Goal: Information Seeking & Learning: Stay updated

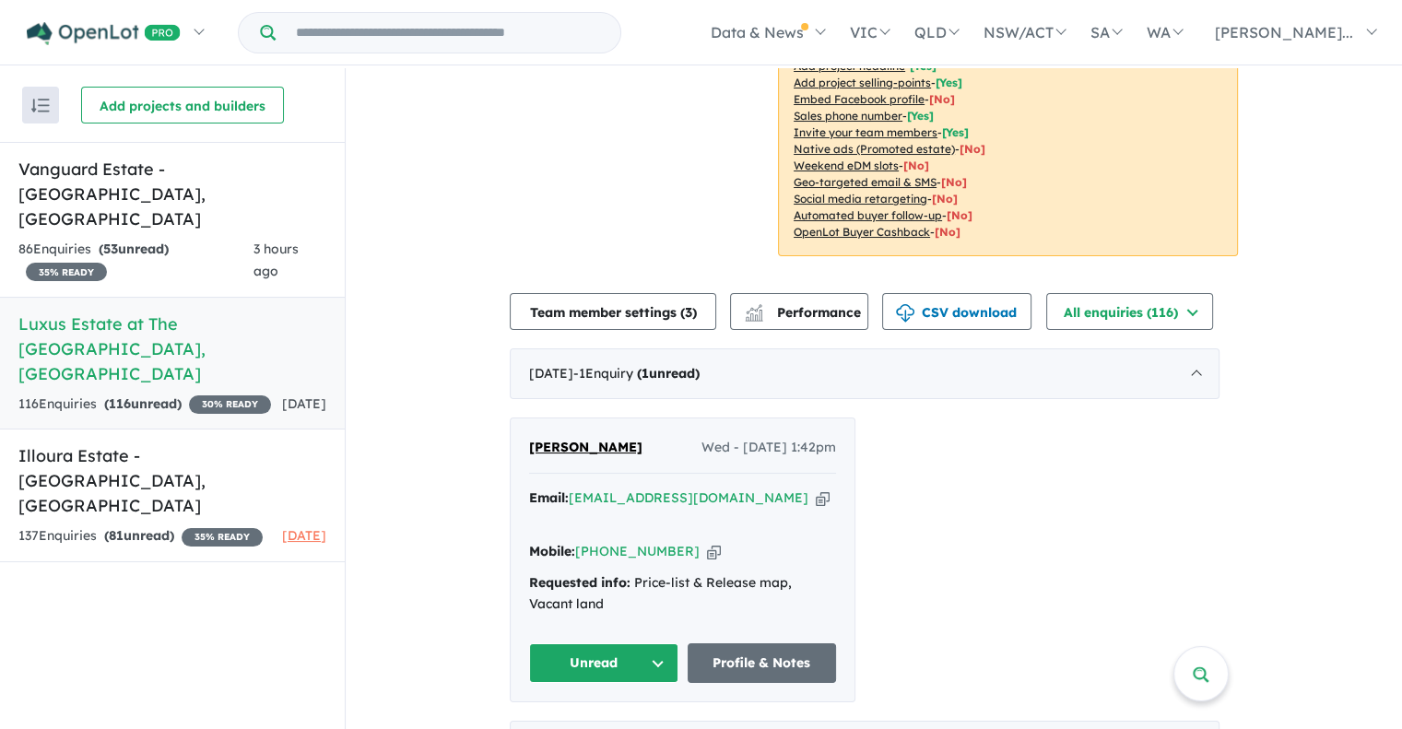
scroll to position [393, 0]
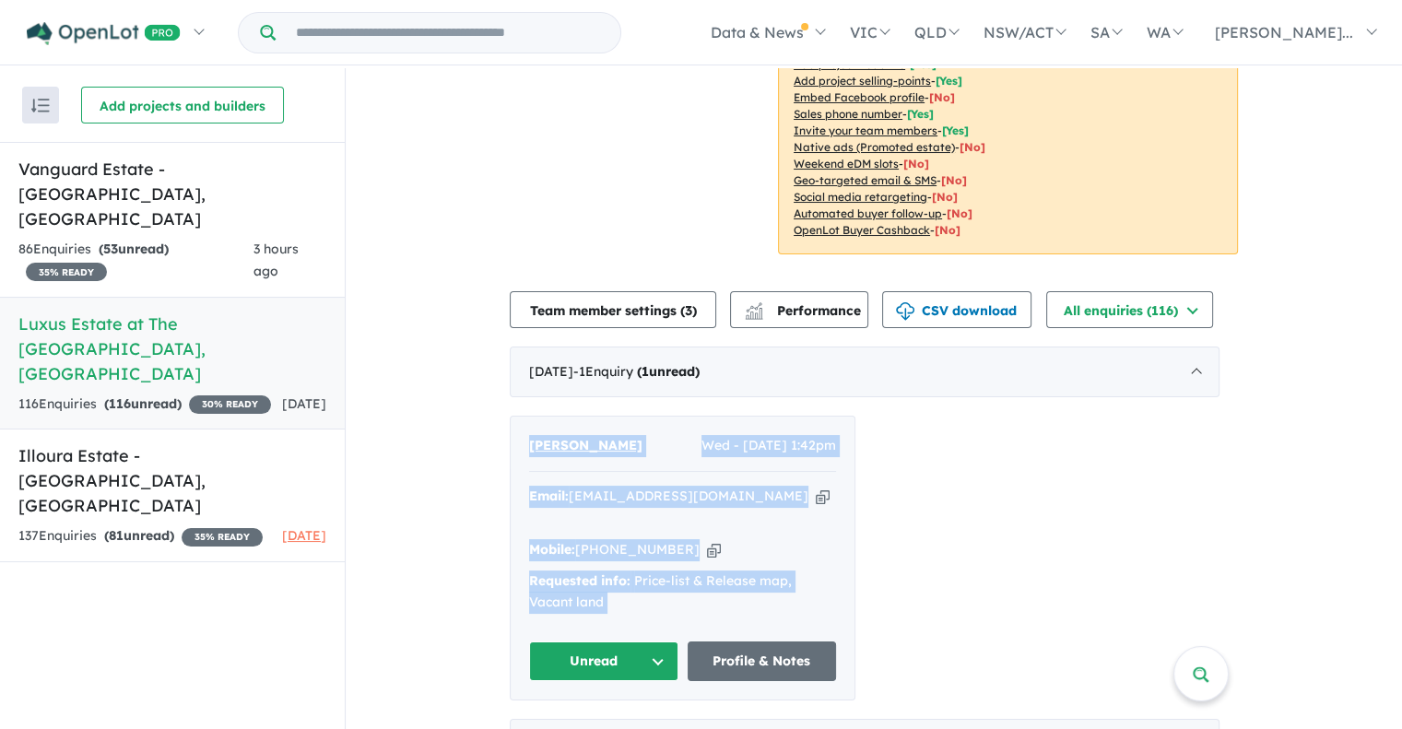
drag, startPoint x: 527, startPoint y: 441, endPoint x: 664, endPoint y: 614, distance: 219.8
click at [664, 614] on div "YUAN GAO Wed - 13/08/2025, 1:42pm Email: gaoyuanyaya@gmail.com Copied! Mobile: …" at bounding box center [683, 558] width 344 height 283
copy div "YUAN GAO Wed - 13/08/2025, 1:42pm Email: gaoyuanyaya@gmail.com Copied! Mobile: …"
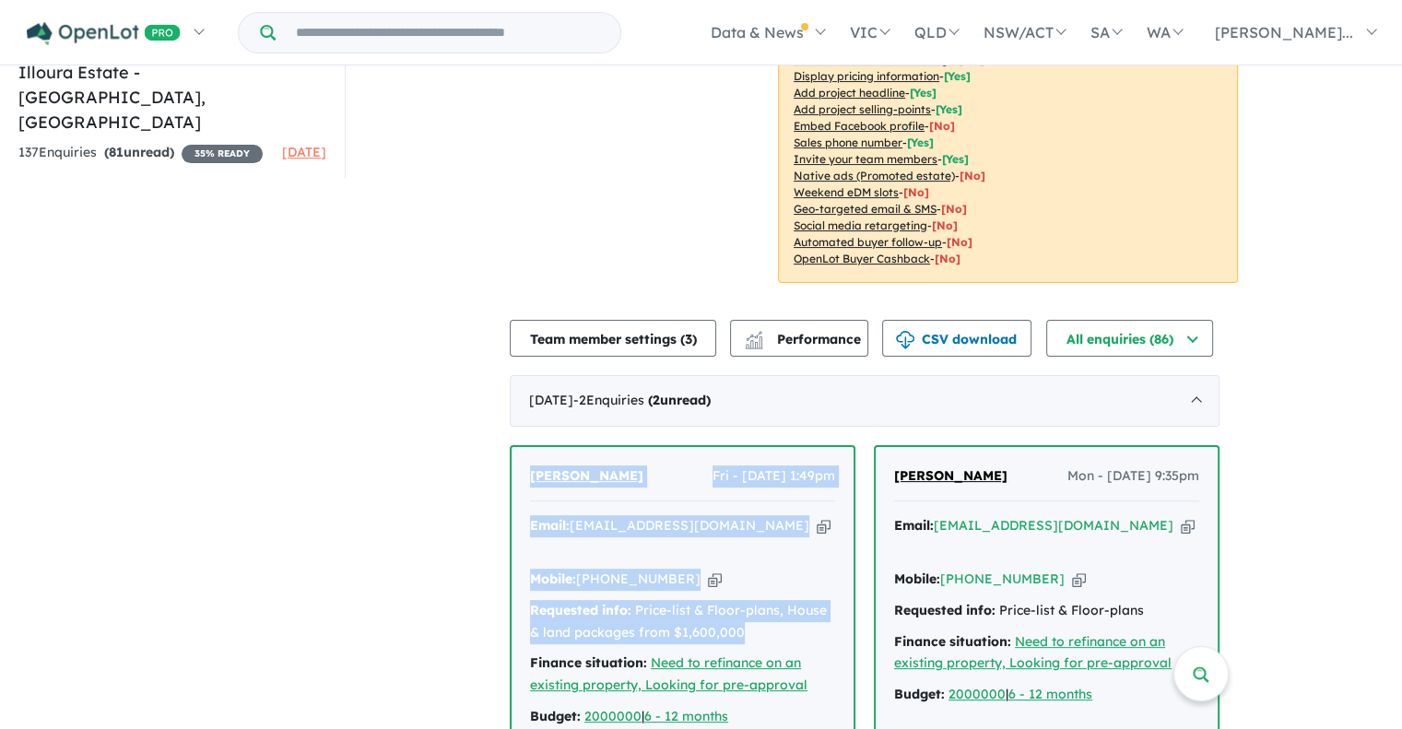
scroll to position [3, 0]
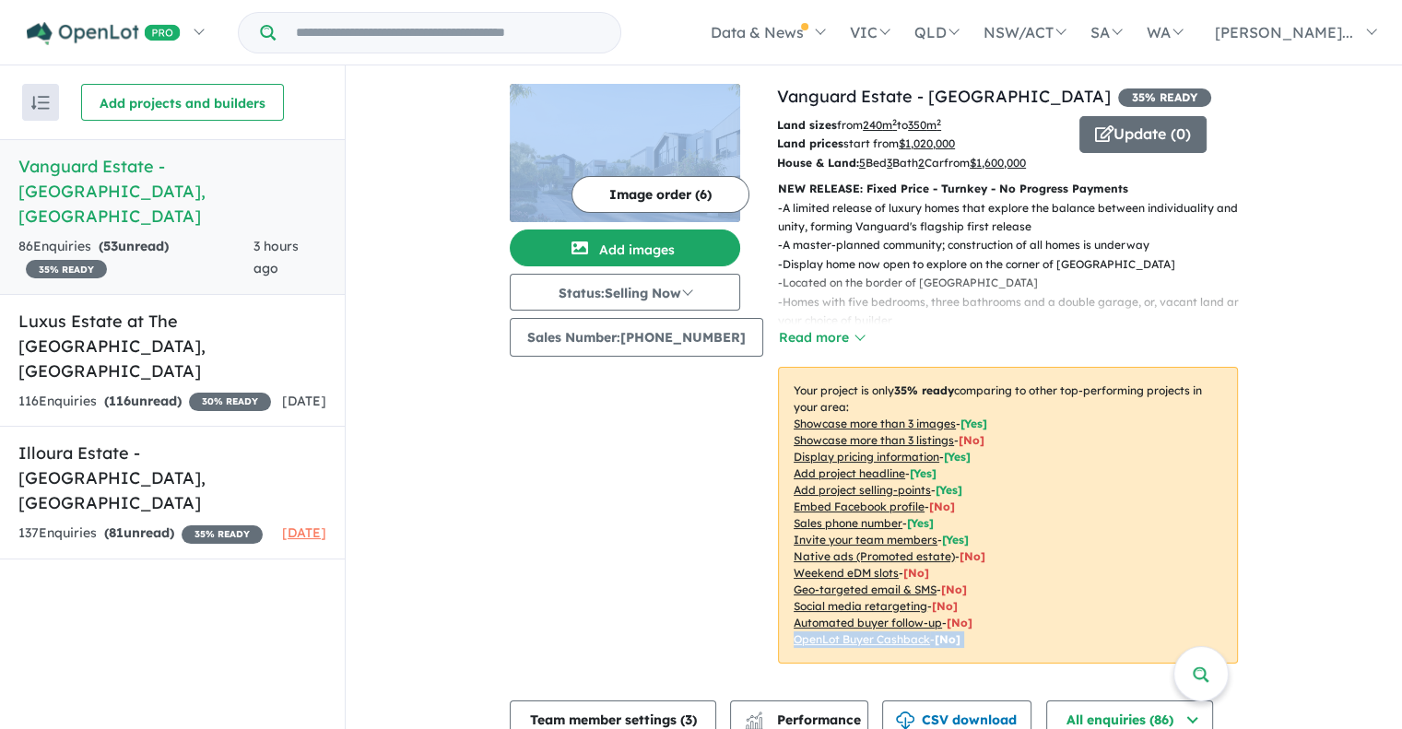
drag, startPoint x: 532, startPoint y: 471, endPoint x: 776, endPoint y: 663, distance: 310.5
click at [660, 613] on div "Image order ( 6 ) Add images Status: Selling Now In Planning Coming Soon Sellin…" at bounding box center [643, 385] width 267 height 602
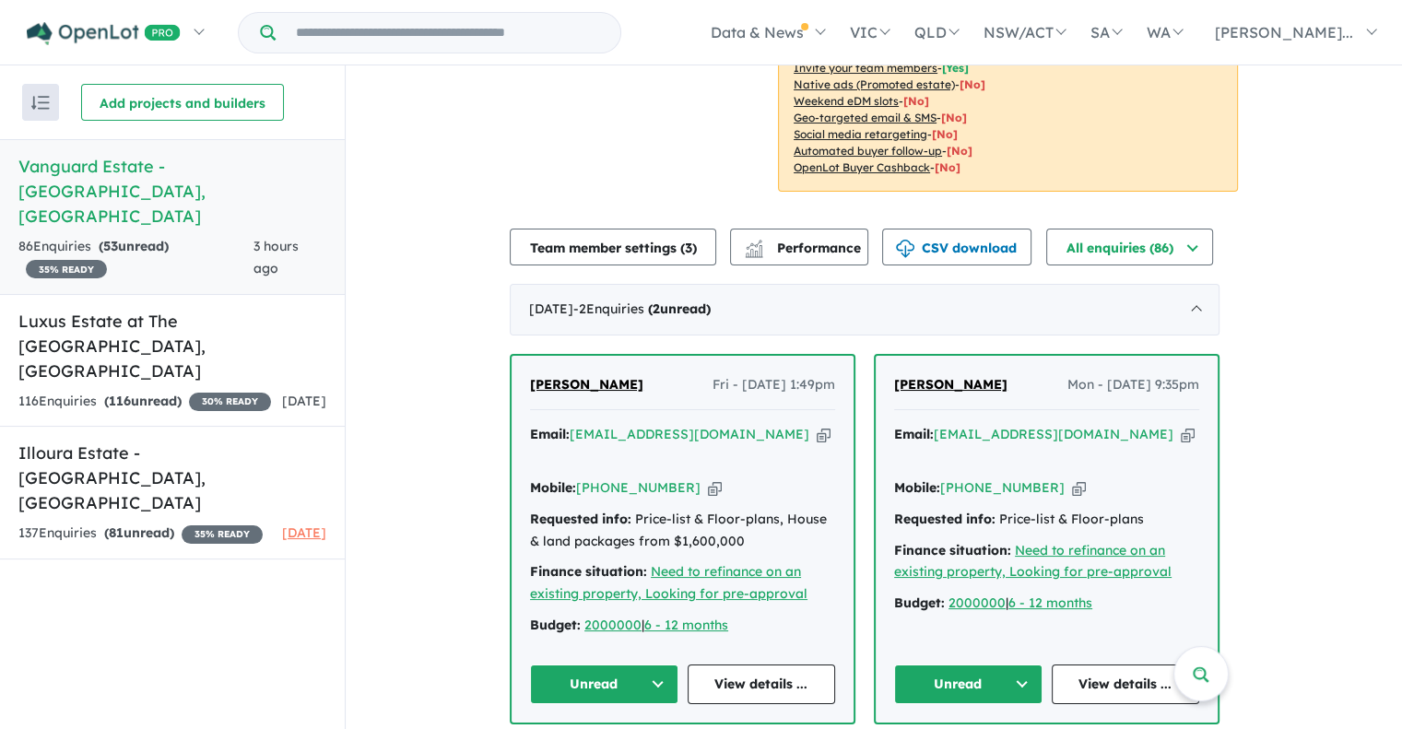
scroll to position [498, 0]
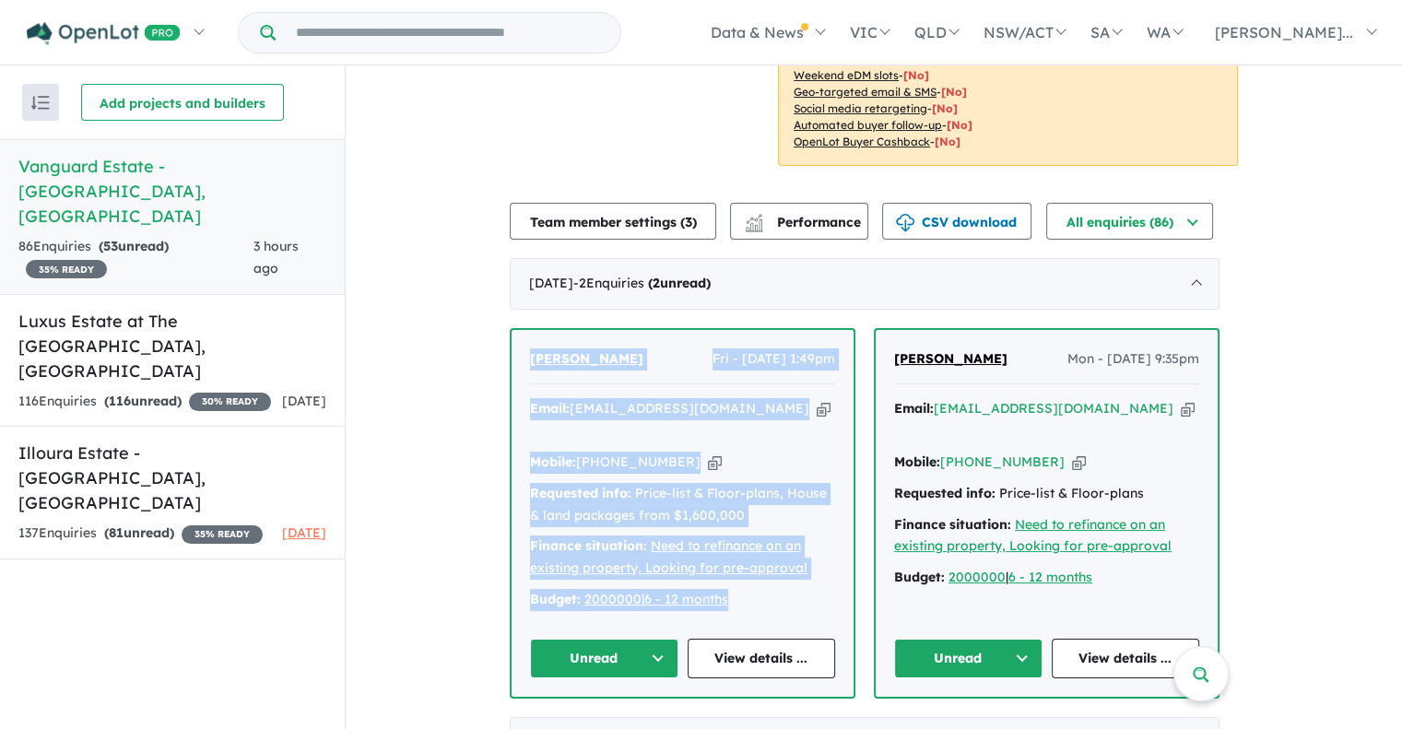
drag, startPoint x: 524, startPoint y: 353, endPoint x: 760, endPoint y: 596, distance: 338.9
click at [760, 596] on div "[PERSON_NAME] Fri - [DATE] 1:49pm Email: [EMAIL_ADDRESS][DOMAIN_NAME] Copied! M…" at bounding box center [682, 513] width 342 height 367
copy div "[PERSON_NAME] Fri - [DATE] 1:49pm Email: [EMAIL_ADDRESS][DOMAIN_NAME] Copied! M…"
